Goal: Task Accomplishment & Management: Manage account settings

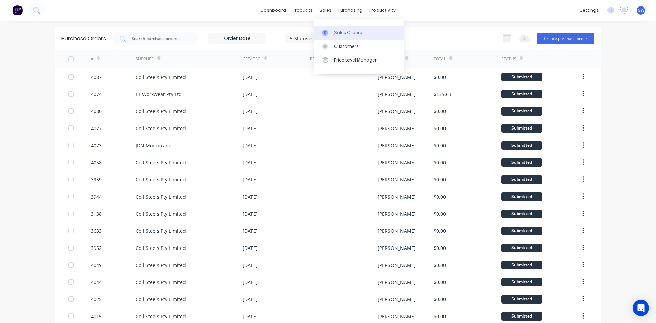
click at [330, 34] on div at bounding box center [327, 33] width 10 height 6
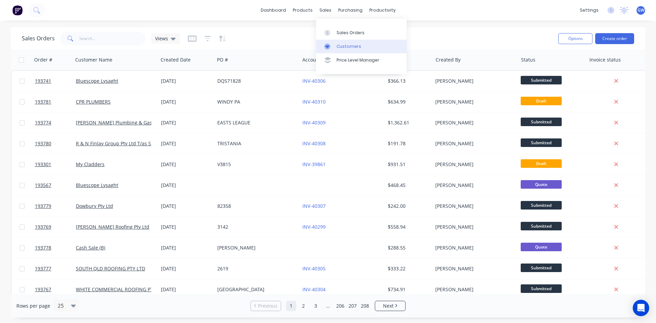
click at [342, 44] on div "Customers" at bounding box center [349, 46] width 25 height 6
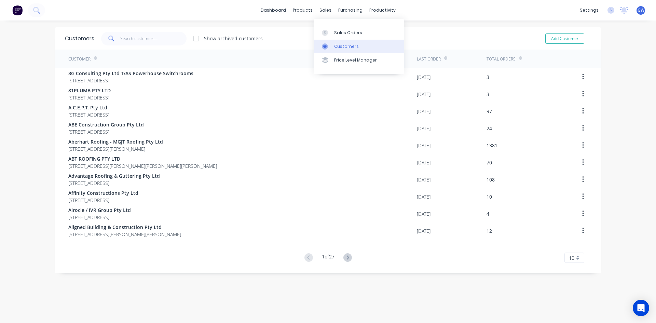
click at [349, 40] on link "Customers" at bounding box center [359, 47] width 91 height 14
click at [338, 30] on div "Sales Orders" at bounding box center [348, 33] width 28 height 6
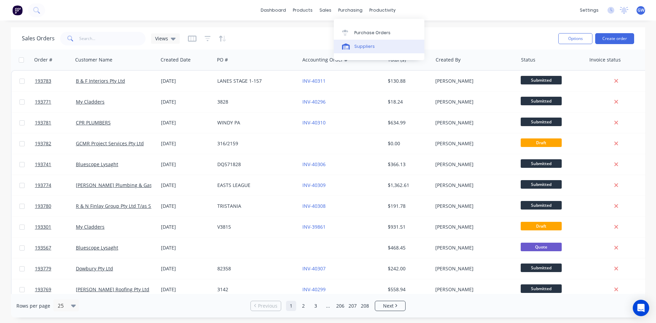
click at [366, 47] on div "Suppliers" at bounding box center [364, 46] width 21 height 6
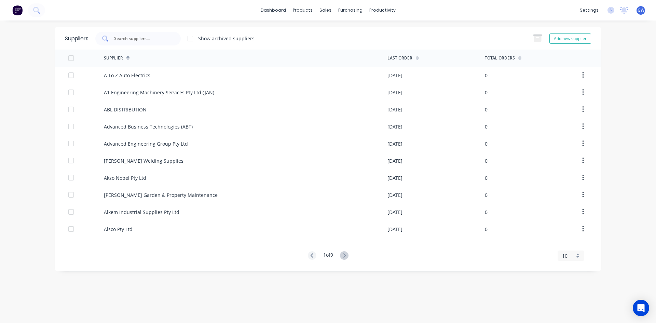
click at [135, 36] on input "text" at bounding box center [141, 38] width 57 height 7
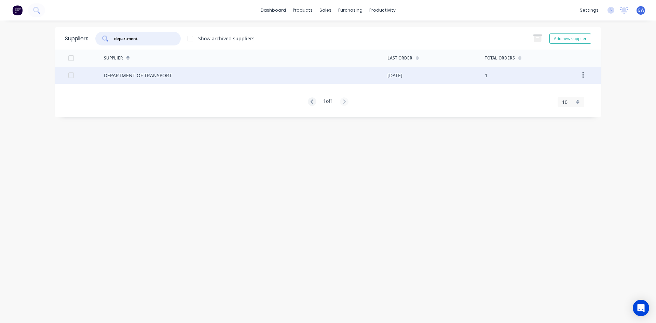
type input "department"
click at [385, 77] on div "DEPARTMENT OF TRANSPORT" at bounding box center [246, 75] width 284 height 17
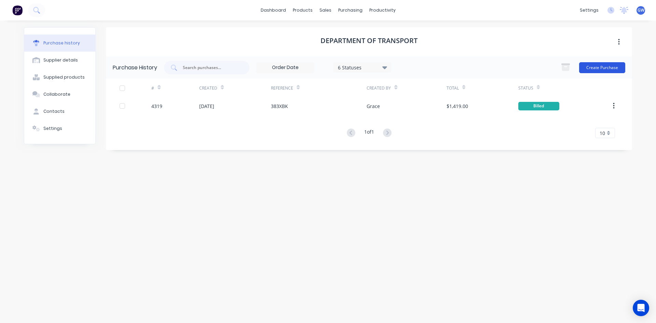
click at [593, 70] on button "Create Purchase" at bounding box center [602, 67] width 46 height 11
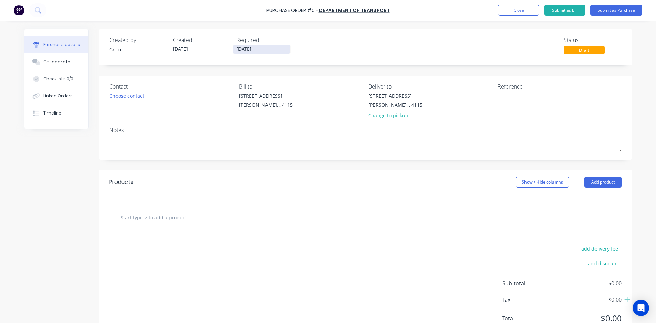
click at [246, 49] on input "[DATE]" at bounding box center [261, 49] width 57 height 9
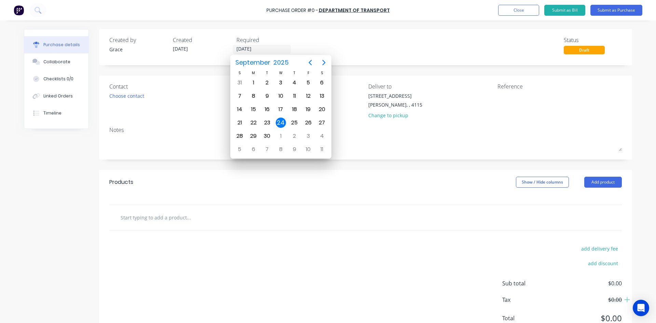
click at [280, 122] on div "24" at bounding box center [281, 123] width 10 height 10
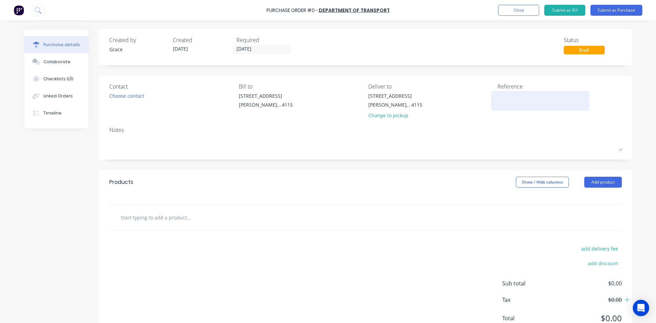
click at [500, 97] on textarea at bounding box center [540, 99] width 85 height 15
type textarea "FNM10"
click at [608, 179] on button "Add product" at bounding box center [604, 182] width 38 height 11
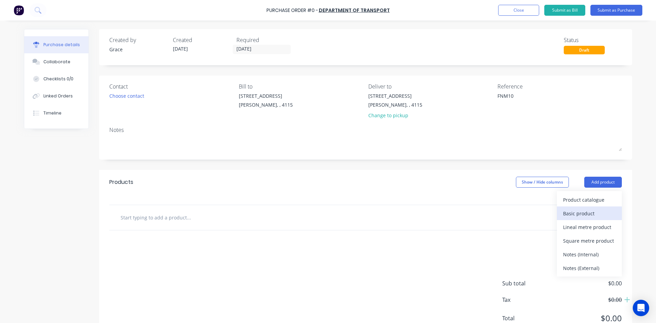
click at [593, 211] on div "Basic product" at bounding box center [589, 214] width 53 height 10
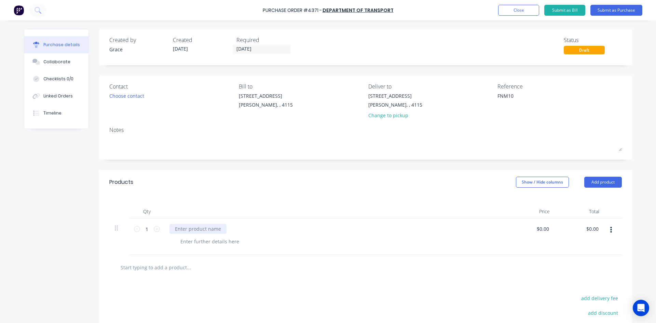
click at [199, 227] on div at bounding box center [198, 229] width 57 height 10
click at [411, 193] on div "Products Show / Hide columns Add product" at bounding box center [365, 182] width 533 height 25
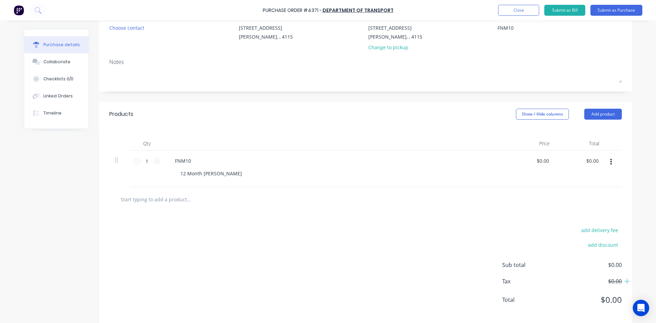
scroll to position [76, 0]
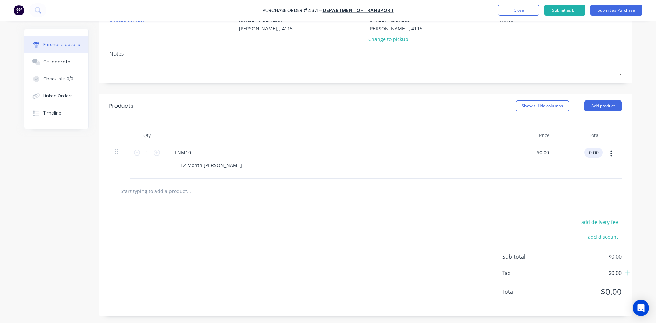
click at [596, 151] on input "0.00" at bounding box center [593, 153] width 16 height 10
click at [596, 151] on input "0.00" at bounding box center [593, 153] width 13 height 10
type input "1406.32"
type input "$1,406.32"
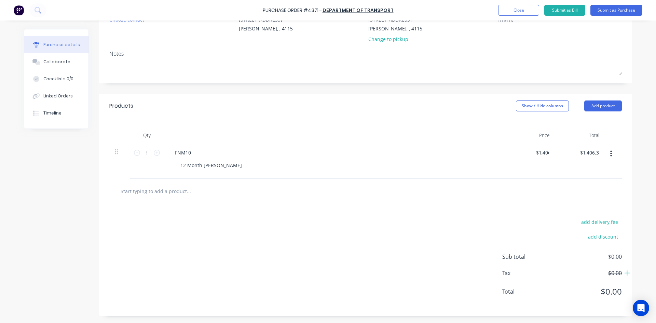
click at [450, 194] on div at bounding box center [366, 191] width 502 height 14
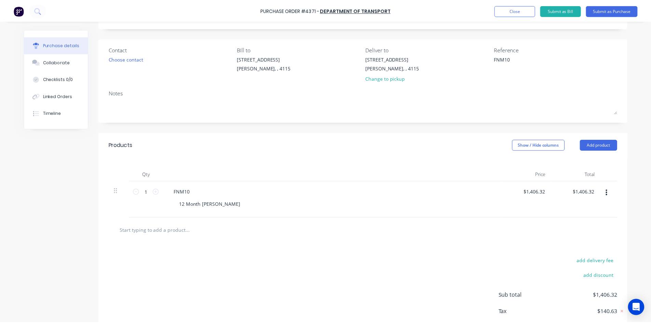
scroll to position [0, 0]
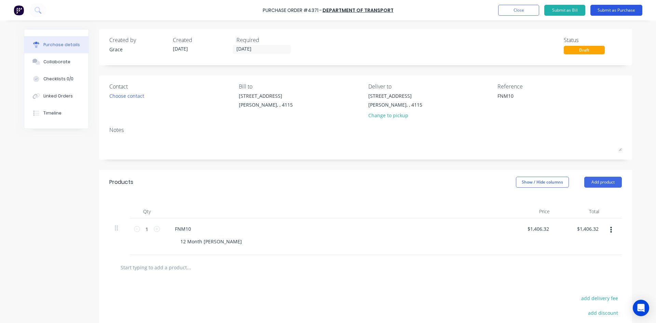
click at [614, 13] on button "Submit as Purchase" at bounding box center [617, 10] width 52 height 11
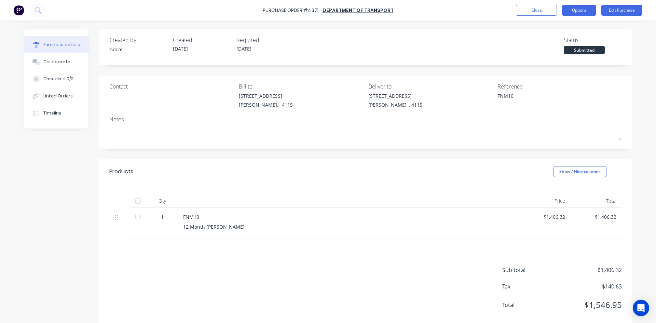
click at [581, 12] on button "Options" at bounding box center [579, 10] width 34 height 11
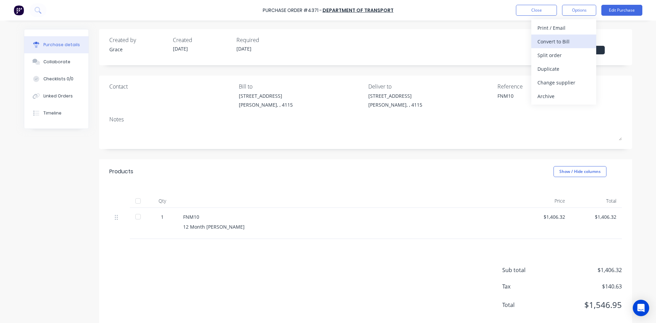
click at [570, 41] on div "Convert to Bill" at bounding box center [564, 42] width 53 height 10
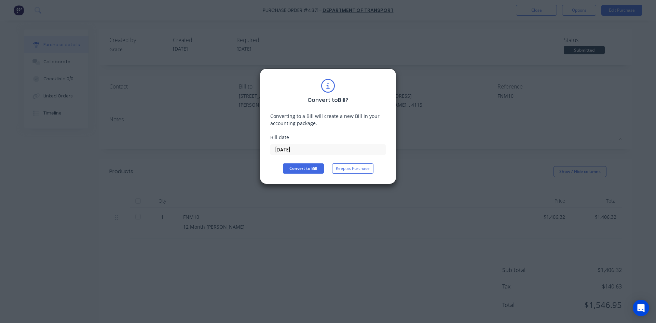
click at [325, 149] on input "[DATE]" at bounding box center [328, 150] width 115 height 10
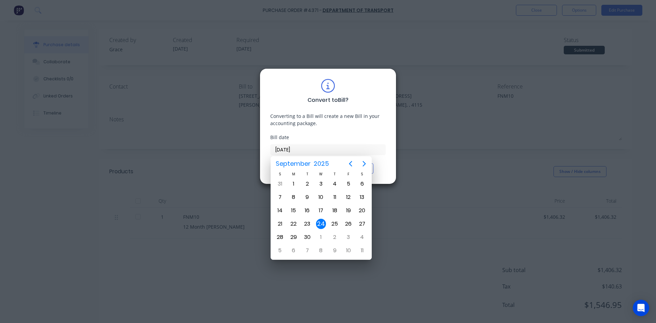
click at [322, 223] on div "24" at bounding box center [321, 224] width 10 height 10
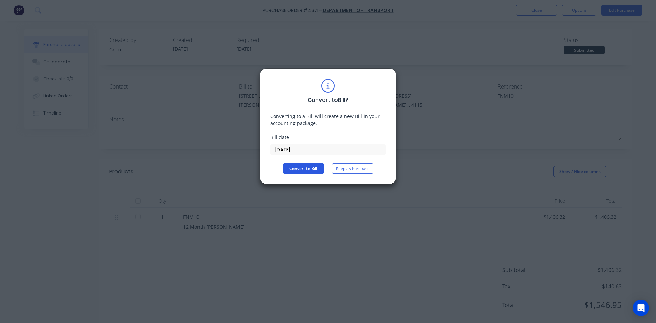
click at [311, 170] on button "Convert to Bill" at bounding box center [303, 168] width 41 height 10
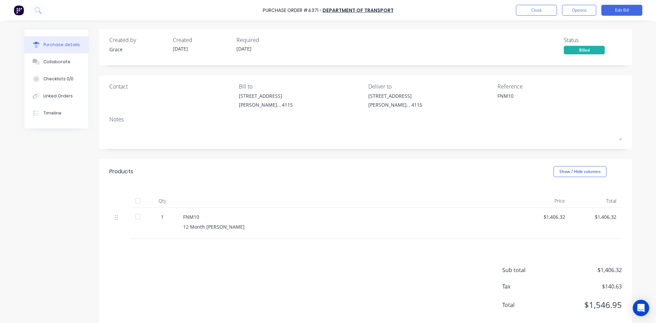
click at [257, 155] on div "Created by [PERSON_NAME] Created [DATE] Required [DATE] Status Billed Contact B…" at bounding box center [365, 179] width 533 height 300
drag, startPoint x: 189, startPoint y: 180, endPoint x: 97, endPoint y: 110, distance: 115.4
click at [189, 180] on div "Products Show / Hide columns" at bounding box center [365, 171] width 533 height 25
click at [65, 63] on div "Collaborate" at bounding box center [56, 62] width 27 height 6
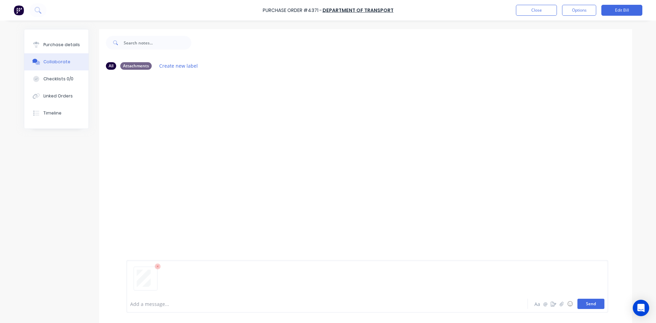
click at [592, 306] on button "Send" at bounding box center [591, 304] width 27 height 10
click at [532, 8] on button "Close" at bounding box center [536, 10] width 41 height 11
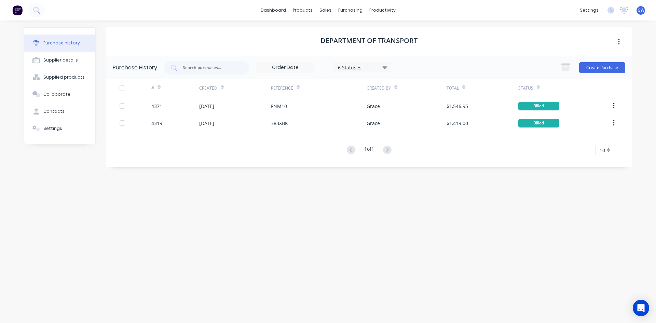
click at [371, 67] on div "6 Statuses" at bounding box center [362, 67] width 49 height 7
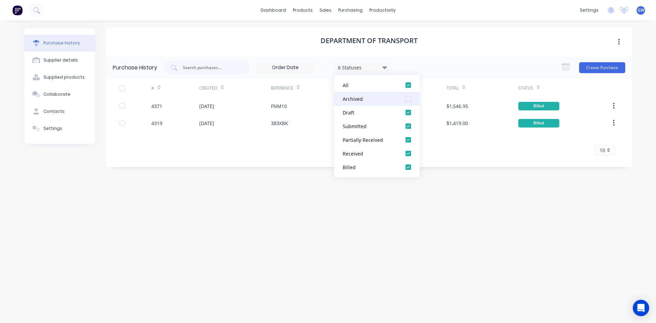
click at [407, 98] on div at bounding box center [409, 99] width 14 height 14
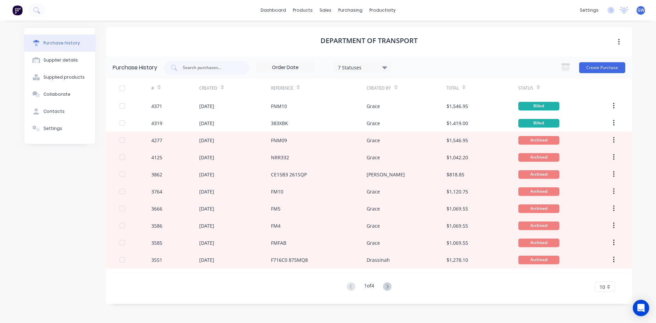
click at [464, 50] on div "DEPARTMENT OF TRANSPORT" at bounding box center [369, 41] width 526 height 29
click at [122, 87] on div at bounding box center [123, 88] width 14 height 14
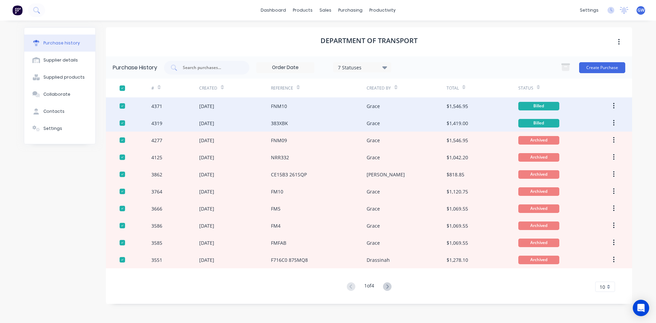
click at [615, 102] on button "button" at bounding box center [614, 106] width 16 height 12
click at [596, 123] on div "Archive" at bounding box center [589, 124] width 53 height 10
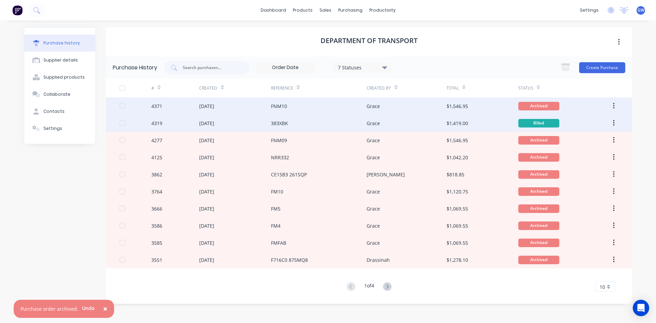
click at [615, 123] on icon "button" at bounding box center [613, 123] width 1 height 6
click at [601, 140] on div "Archive" at bounding box center [589, 141] width 53 height 10
click at [513, 45] on div "DEPARTMENT OF TRANSPORT" at bounding box center [369, 41] width 526 height 29
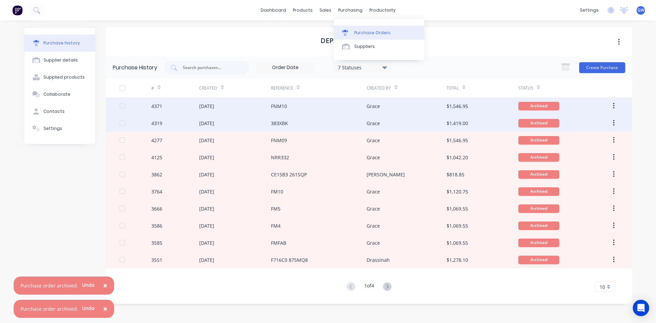
drag, startPoint x: 351, startPoint y: 12, endPoint x: 357, endPoint y: 26, distance: 15.1
click at [351, 14] on div "purchasing" at bounding box center [350, 10] width 31 height 10
click at [362, 33] on div "Purchase Orders" at bounding box center [372, 33] width 36 height 6
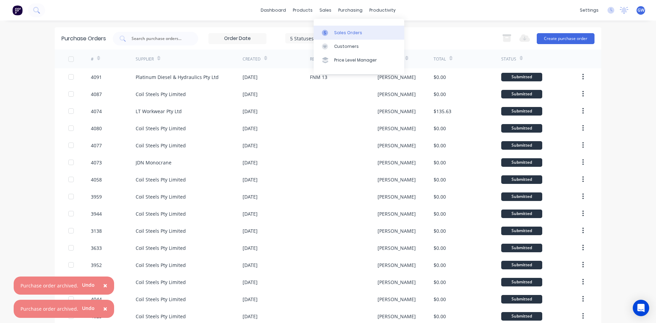
click at [338, 33] on div "Sales Orders" at bounding box center [348, 33] width 28 height 6
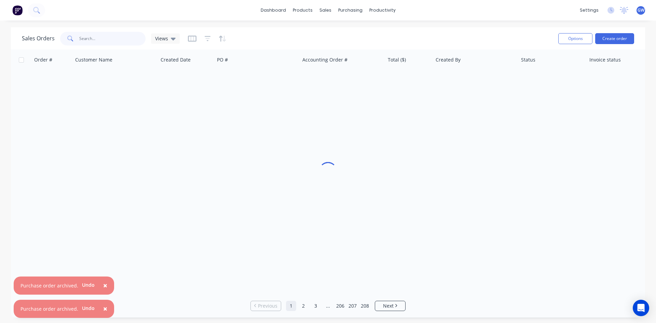
click at [116, 39] on input "text" at bounding box center [112, 39] width 67 height 14
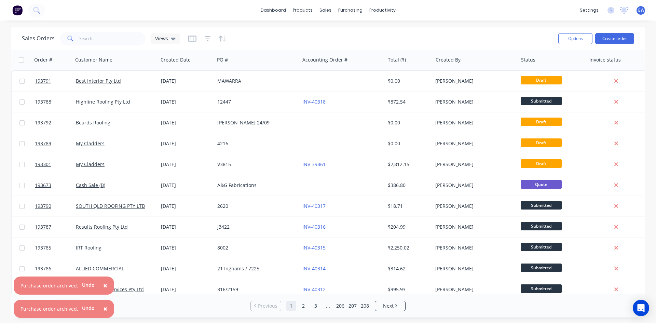
click at [105, 307] on span "×" at bounding box center [105, 309] width 4 height 10
click at [103, 310] on span "×" at bounding box center [105, 309] width 4 height 10
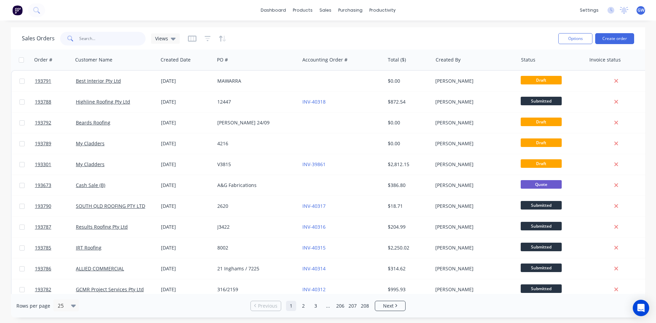
click at [99, 35] on input "text" at bounding box center [112, 39] width 67 height 14
type input "3"
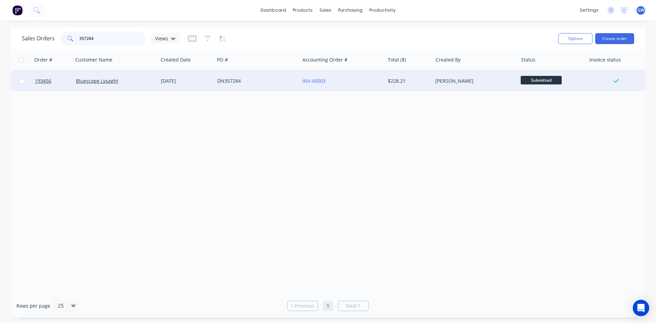
type input "357284"
click at [421, 90] on div "$228.21" at bounding box center [409, 81] width 48 height 21
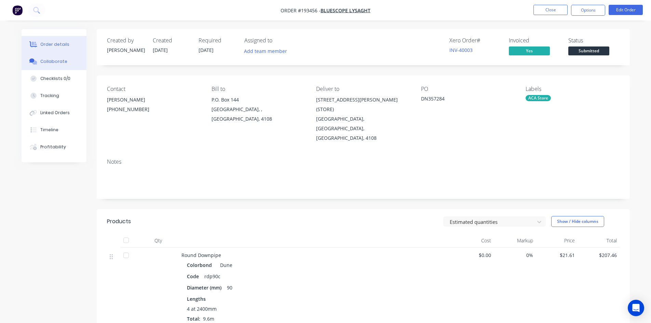
click at [59, 64] on div "Collaborate" at bounding box center [53, 61] width 27 height 6
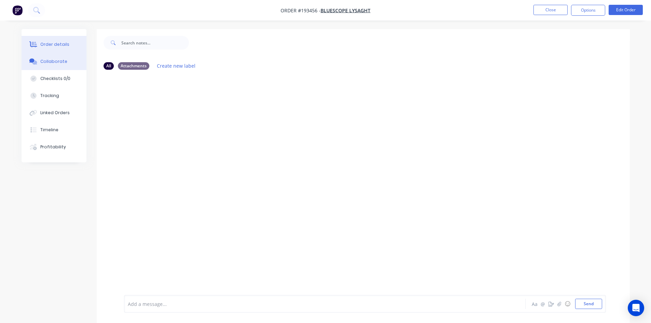
click at [52, 42] on div "Order details" at bounding box center [54, 44] width 29 height 6
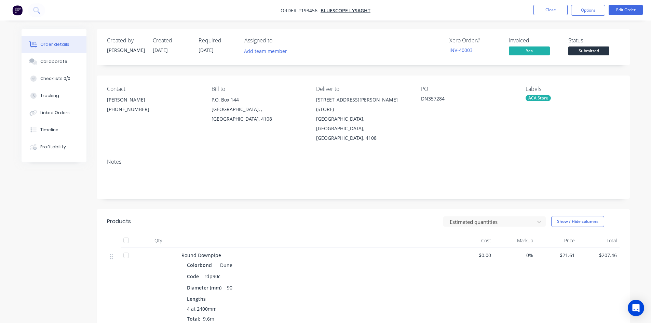
scroll to position [34, 0]
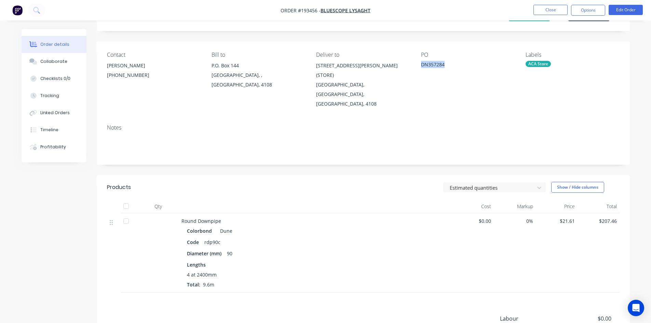
drag, startPoint x: 447, startPoint y: 66, endPoint x: 420, endPoint y: 67, distance: 27.0
click at [420, 67] on div "Contact [PERSON_NAME] [PHONE_NUMBER] Bill to P.O. [GEOGRAPHIC_DATA] Deliver to …" at bounding box center [363, 80] width 533 height 78
copy div "DN357284"
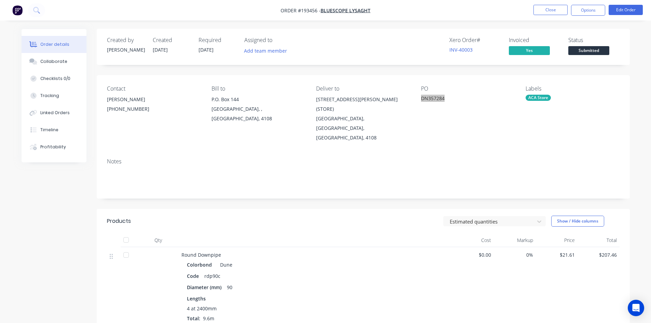
scroll to position [0, 0]
click at [625, 7] on button "Edit Order" at bounding box center [626, 10] width 34 height 10
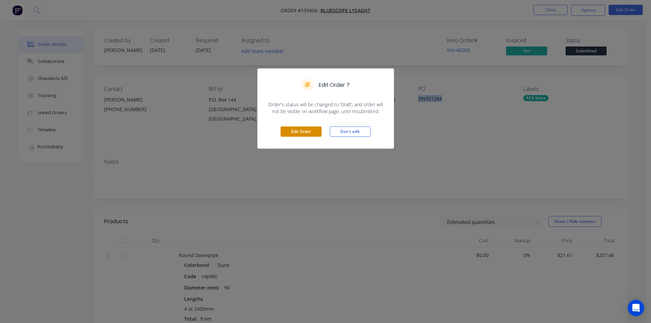
click at [305, 133] on button "Edit Order" at bounding box center [301, 131] width 41 height 10
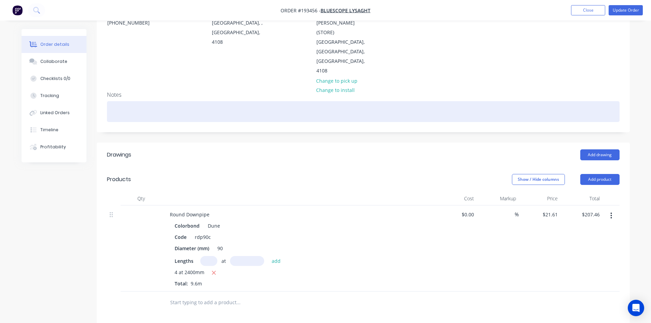
scroll to position [103, 0]
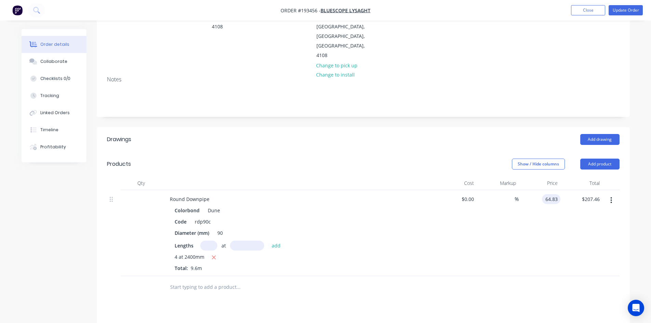
type input "$64.83"
click at [449, 127] on header "Drawings Add drawing" at bounding box center [363, 139] width 533 height 25
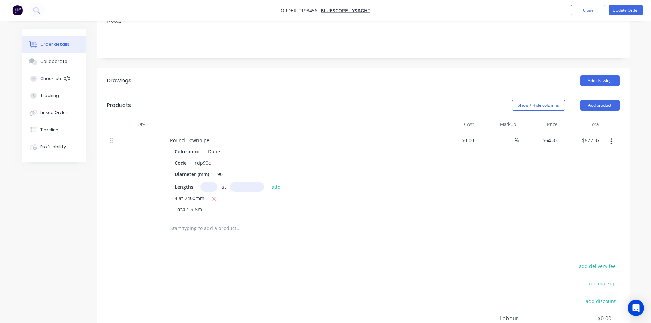
scroll to position [233, 0]
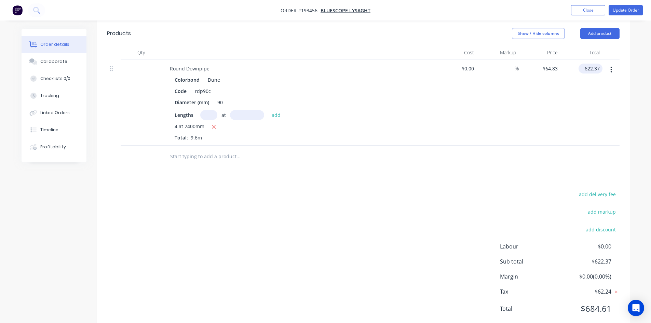
click at [591, 64] on input "622.37" at bounding box center [591, 69] width 21 height 10
click at [591, 64] on input "622.37" at bounding box center [593, 69] width 18 height 10
type input "259.32"
type input "$27.0125"
type input "$259.32"
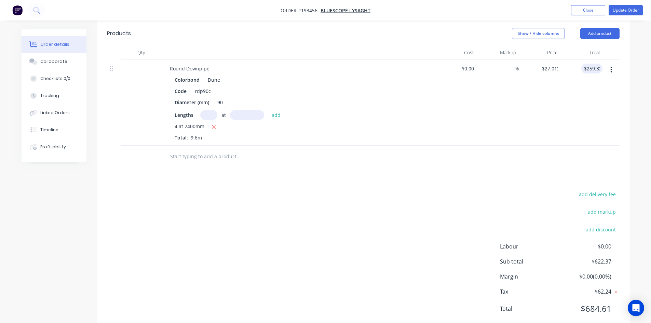
click at [543, 190] on div "add delivery fee" at bounding box center [576, 198] width 85 height 17
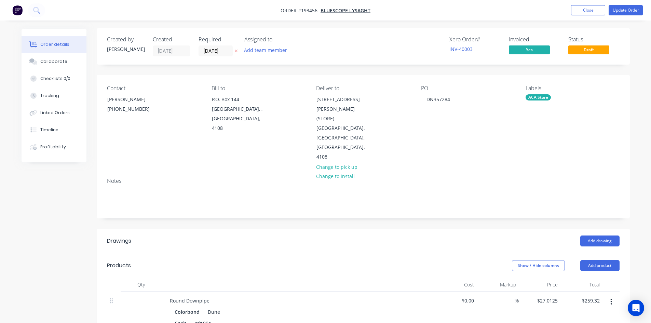
scroll to position [0, 0]
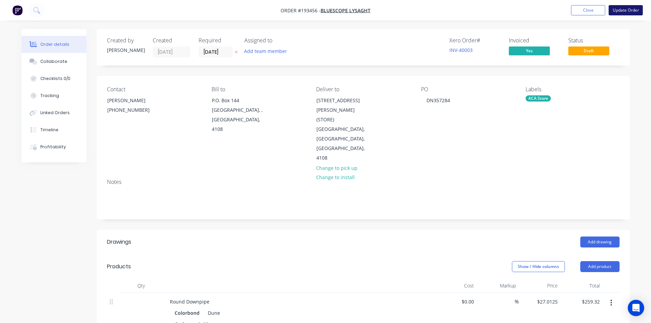
click at [619, 11] on button "Update Order" at bounding box center [626, 10] width 34 height 10
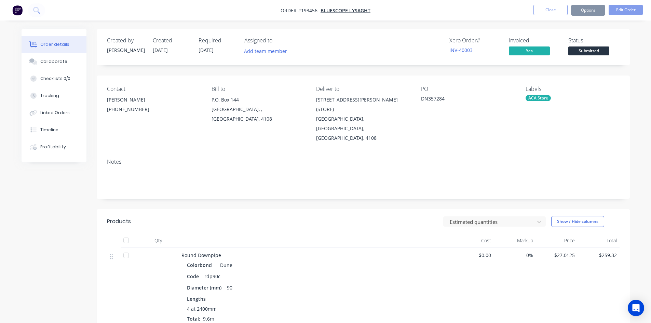
click at [594, 9] on button "Options" at bounding box center [588, 10] width 34 height 11
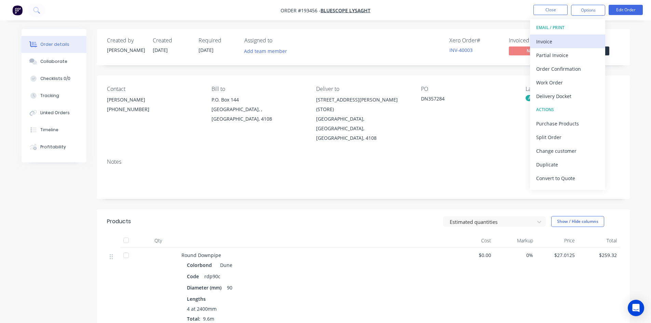
click at [571, 38] on div "Invoice" at bounding box center [567, 42] width 63 height 10
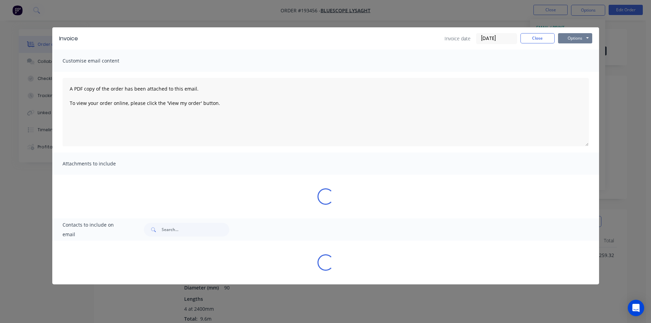
click at [575, 38] on button "Options" at bounding box center [575, 38] width 34 height 10
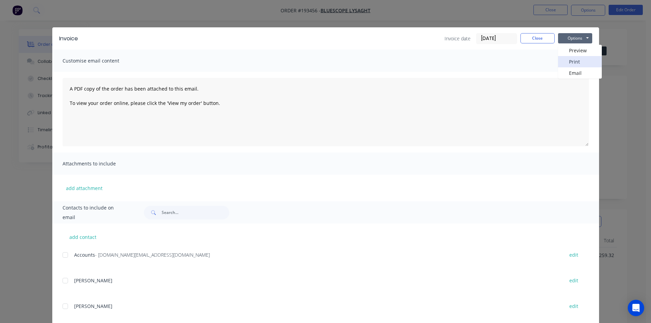
click at [581, 62] on button "Print" at bounding box center [580, 61] width 44 height 11
click at [25, 97] on div "Invoice Invoice date [DATE] Close Options Preview Print Email Customise email c…" at bounding box center [325, 161] width 651 height 323
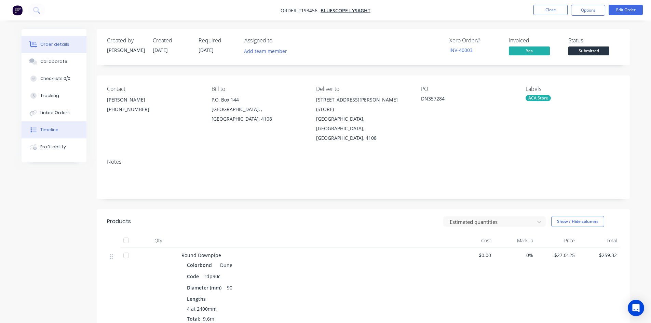
click at [50, 131] on div "Timeline" at bounding box center [49, 130] width 18 height 6
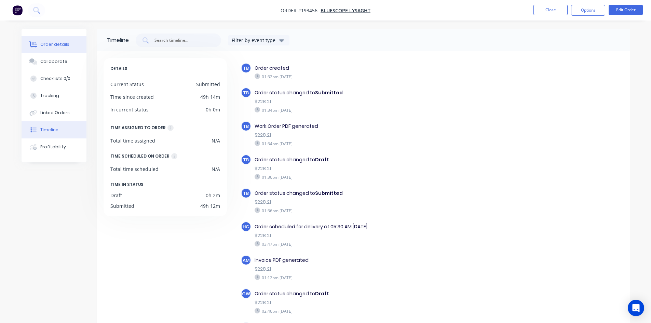
click at [56, 46] on div "Order details" at bounding box center [54, 44] width 29 height 6
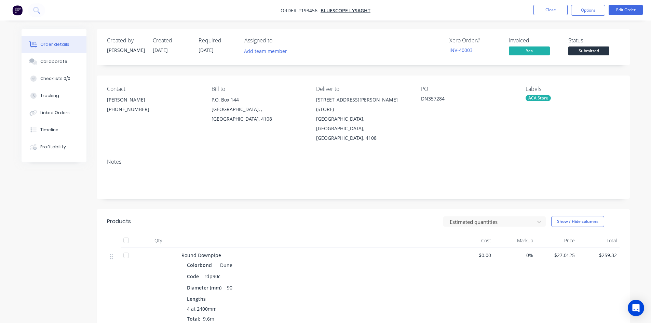
drag, startPoint x: 532, startPoint y: 131, endPoint x: 544, endPoint y: 115, distance: 20.0
click at [532, 131] on div "Contact [PERSON_NAME] [PHONE_NUMBER] Bill to P.O. [GEOGRAPHIC_DATA] Deliver to …" at bounding box center [363, 115] width 533 height 78
click at [596, 10] on button "Options" at bounding box center [588, 10] width 34 height 11
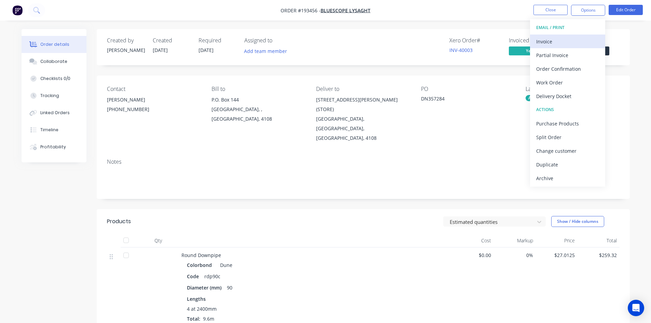
click at [577, 43] on div "Invoice" at bounding box center [567, 42] width 63 height 10
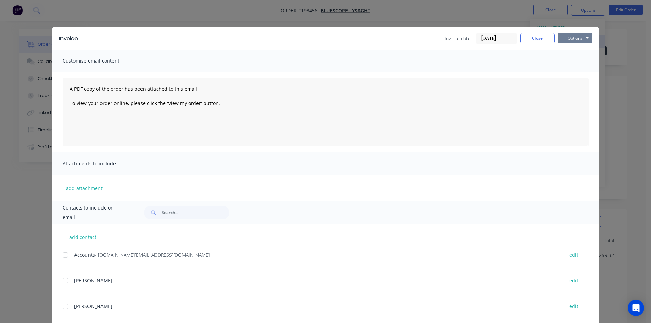
click at [586, 38] on button "Options" at bounding box center [575, 38] width 34 height 10
click at [573, 61] on button "Print" at bounding box center [580, 61] width 44 height 11
drag, startPoint x: 548, startPoint y: 38, endPoint x: 549, endPoint y: 27, distance: 11.0
click at [548, 38] on button "Close" at bounding box center [538, 38] width 34 height 10
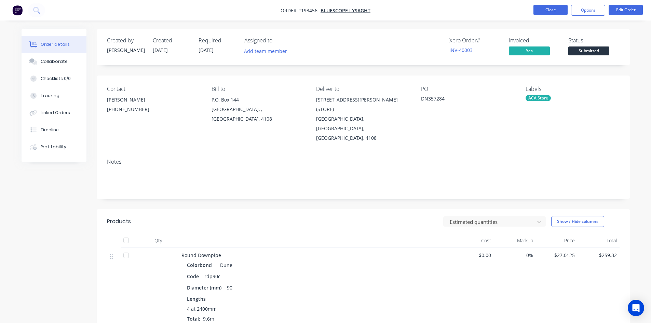
click at [552, 12] on button "Close" at bounding box center [551, 10] width 34 height 10
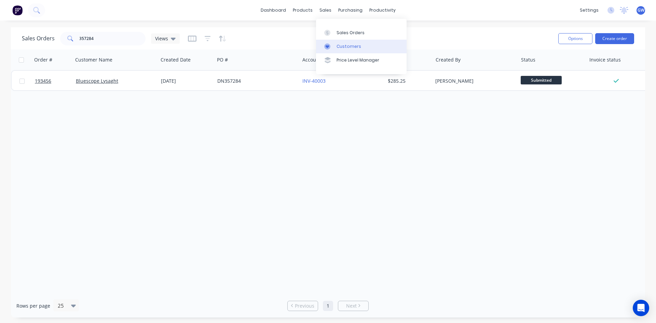
click at [347, 40] on link "Customers" at bounding box center [361, 47] width 91 height 14
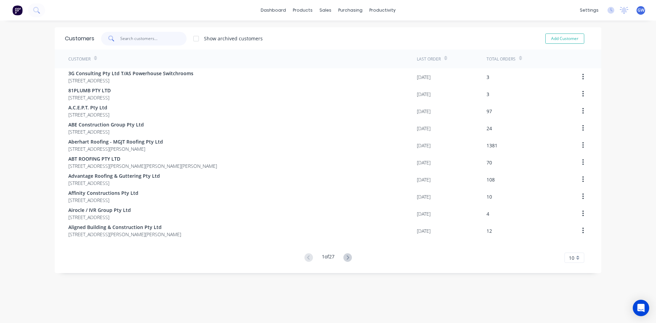
click at [146, 37] on input "text" at bounding box center [153, 39] width 67 height 14
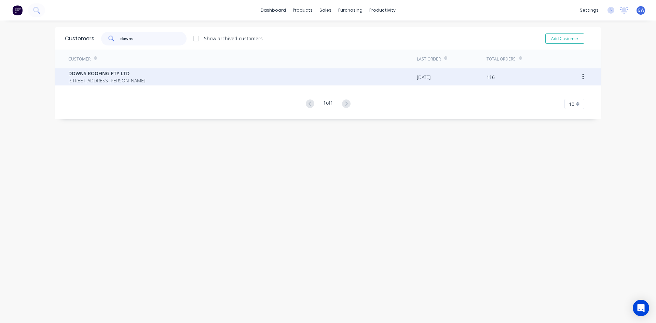
type input "downs"
click at [208, 73] on div "DOWNS ROOFING PTY LTD [STREET_ADDRESS][PERSON_NAME]" at bounding box center [242, 76] width 349 height 17
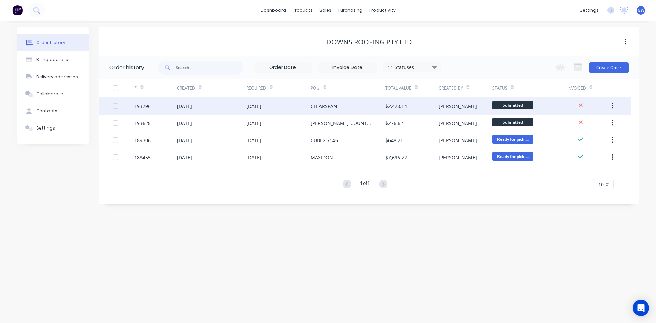
click at [363, 107] on div "CLEARSPAN" at bounding box center [348, 105] width 75 height 17
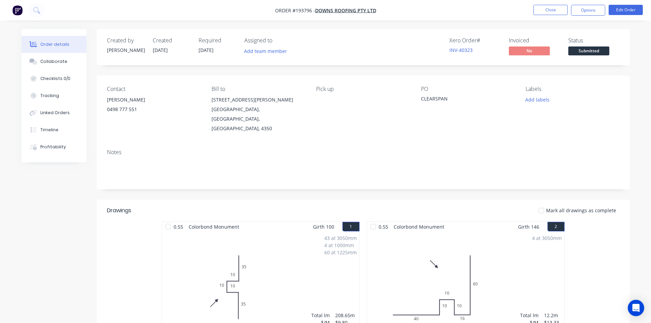
click at [532, 11] on ul "Close Options Edit Order" at bounding box center [588, 10] width 126 height 11
click at [544, 10] on button "Close" at bounding box center [551, 10] width 34 height 10
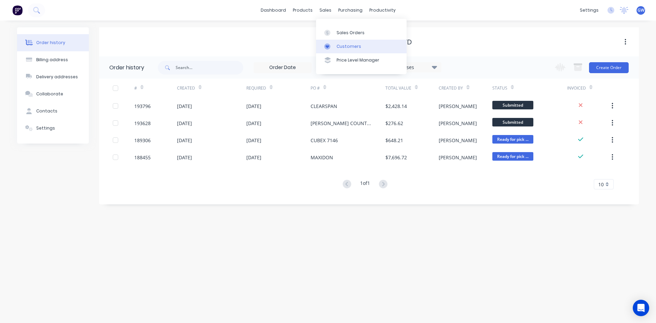
click at [332, 50] on link "Customers" at bounding box center [361, 47] width 91 height 14
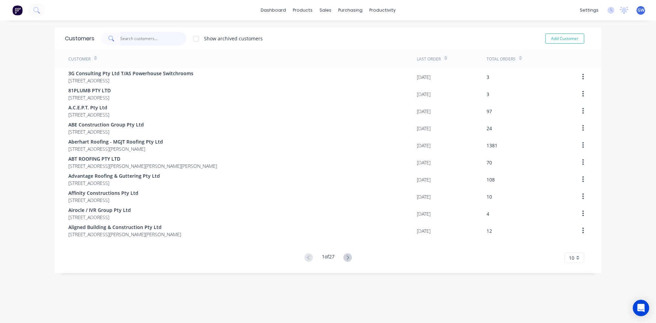
click at [138, 40] on input "text" at bounding box center [153, 39] width 67 height 14
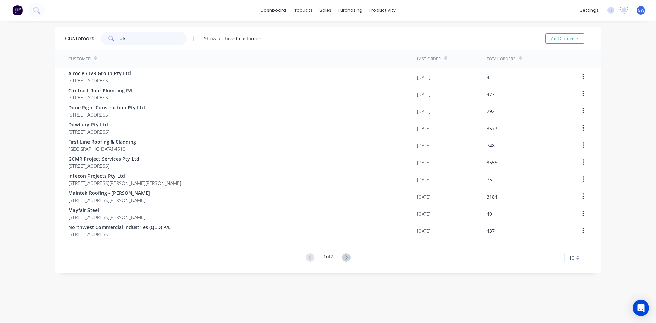
type input "air"
click at [337, 33] on div "Sales Orders" at bounding box center [348, 33] width 28 height 6
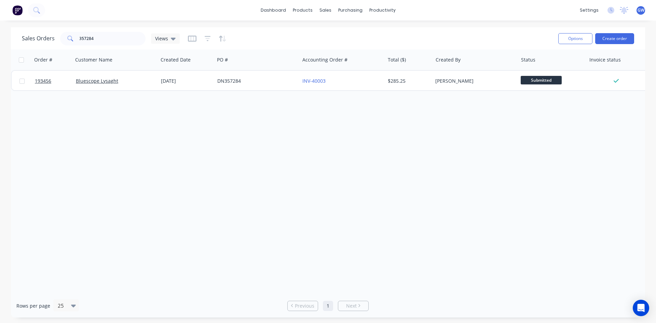
click at [163, 163] on div "Order # Customer Name Created Date PO # Accounting Order # Total ($) Created By…" at bounding box center [328, 172] width 634 height 244
click at [337, 48] on div "Customers" at bounding box center [349, 46] width 25 height 6
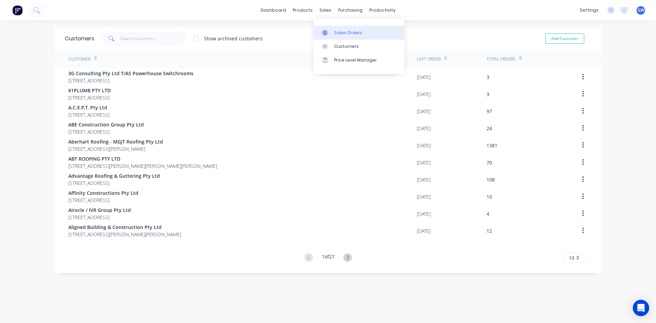
click at [336, 29] on link "Sales Orders" at bounding box center [359, 33] width 91 height 14
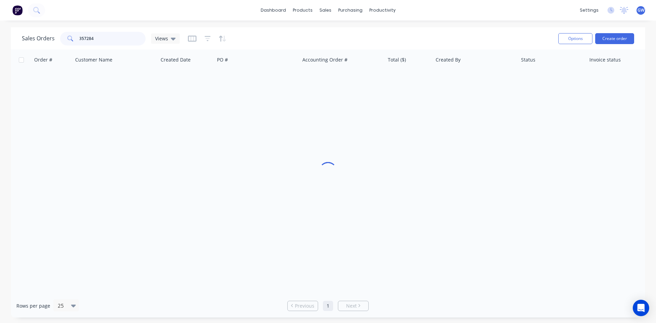
drag, startPoint x: 106, startPoint y: 35, endPoint x: 55, endPoint y: 41, distance: 51.3
click at [55, 41] on div "Sales Orders 357284 Views" at bounding box center [101, 39] width 158 height 14
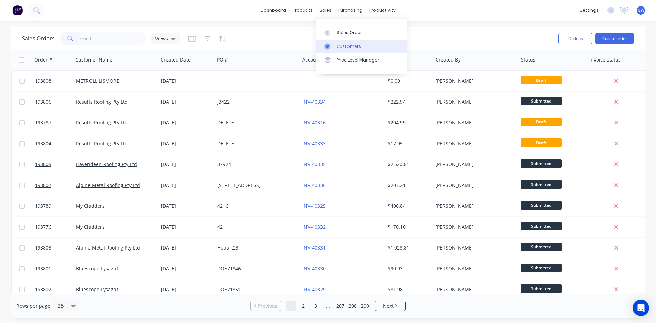
click at [334, 43] on link "Customers" at bounding box center [361, 47] width 91 height 14
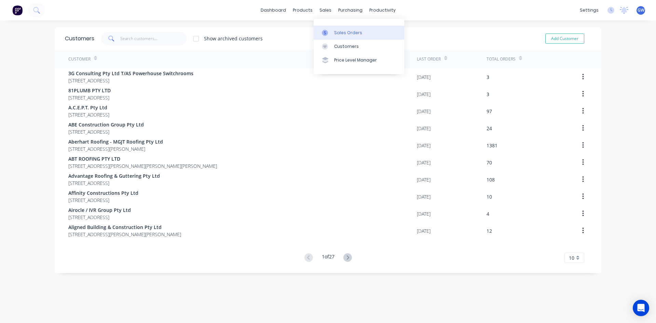
click at [332, 32] on link "Sales Orders" at bounding box center [359, 33] width 91 height 14
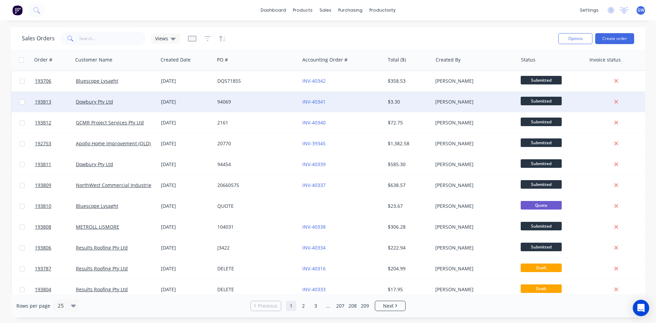
click at [504, 106] on div "[PERSON_NAME]" at bounding box center [475, 102] width 85 height 21
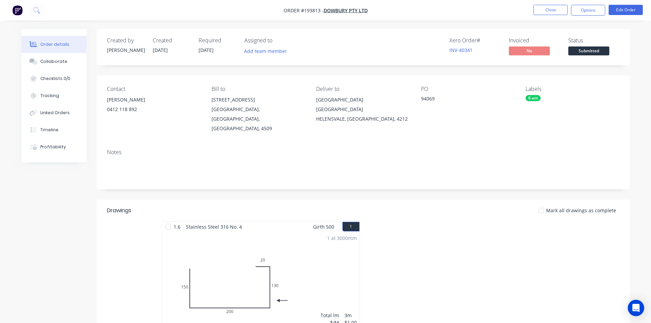
scroll to position [34, 0]
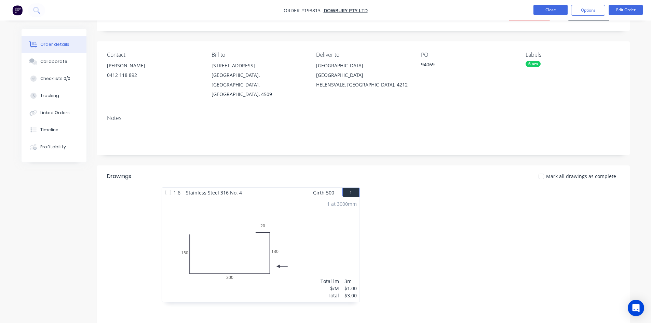
click at [552, 13] on button "Close" at bounding box center [551, 10] width 34 height 10
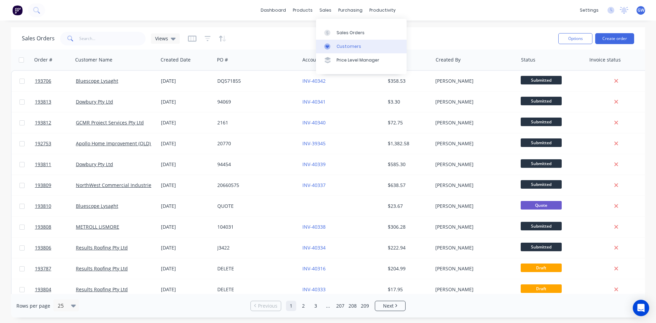
click at [347, 49] on div "Customers" at bounding box center [349, 46] width 25 height 6
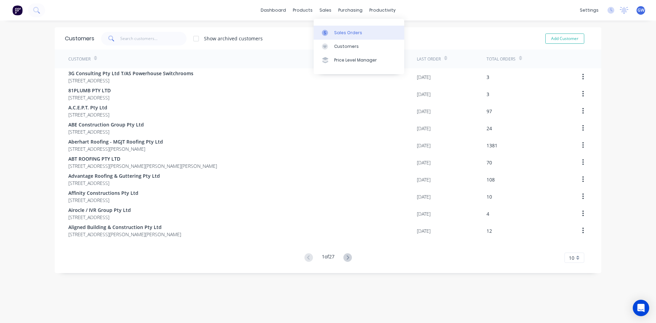
click at [325, 29] on link "Sales Orders" at bounding box center [359, 33] width 91 height 14
